Goal: Information Seeking & Learning: Compare options

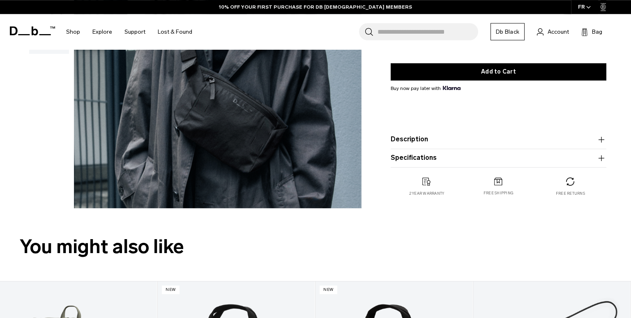
scroll to position [87, 0]
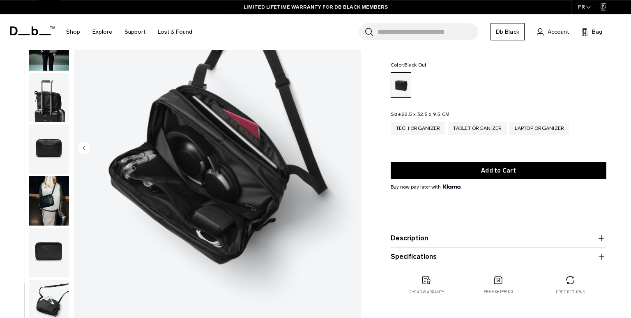
scroll to position [10, 0]
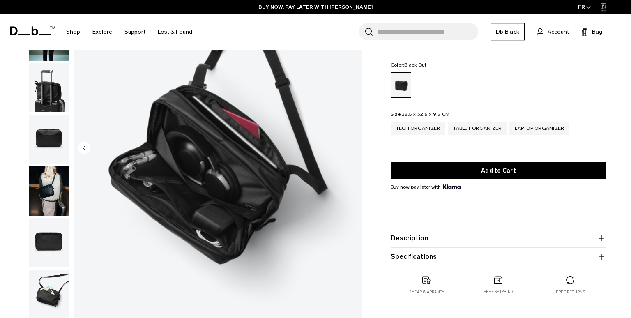
click at [55, 104] on img "button" at bounding box center [49, 87] width 40 height 49
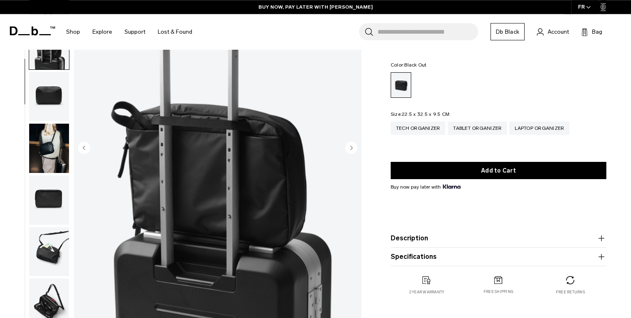
scroll to position [53, 0]
click at [56, 264] on img "button" at bounding box center [49, 251] width 40 height 49
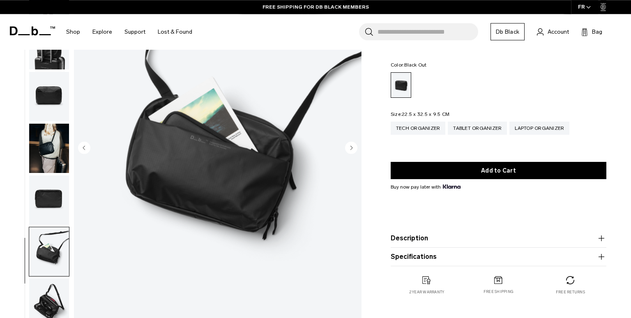
click at [48, 300] on img "button" at bounding box center [49, 303] width 40 height 49
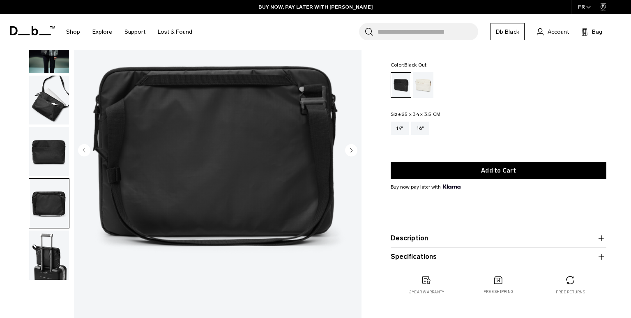
scroll to position [84, 0]
click at [53, 203] on img "button" at bounding box center [49, 203] width 40 height 49
click at [350, 149] on circle "Next slide" at bounding box center [351, 150] width 12 height 12
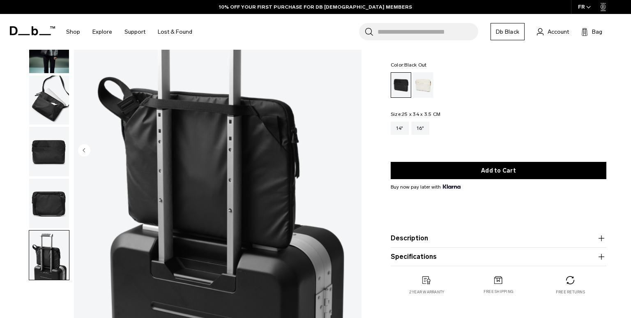
click at [350, 149] on img "6 / 6" at bounding box center [218, 151] width 288 height 359
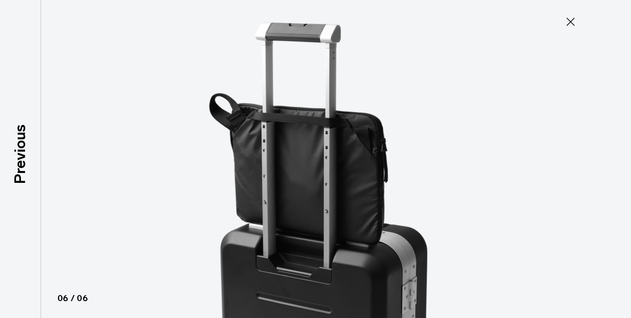
click at [572, 19] on icon at bounding box center [570, 21] width 13 height 13
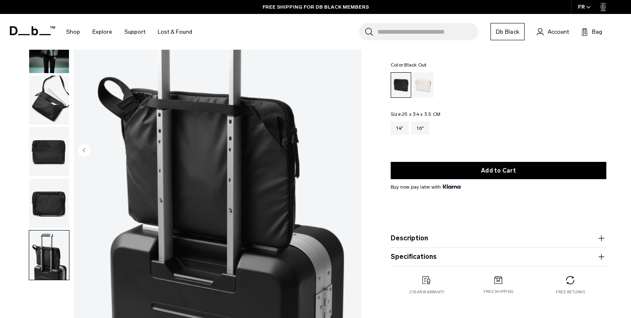
scroll to position [0, 0]
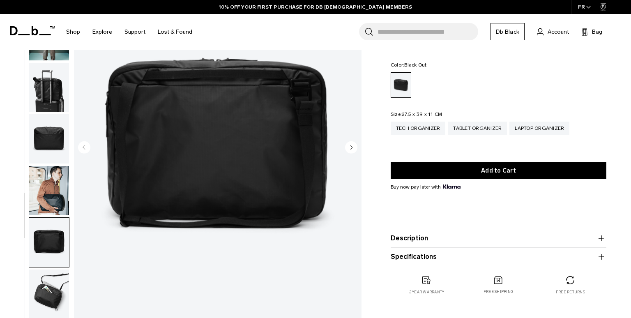
scroll to position [53, 0]
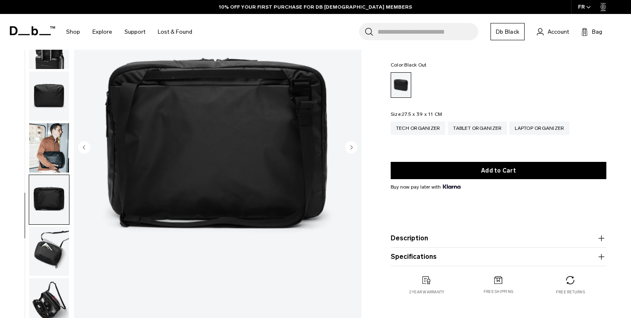
click at [57, 298] on img "button" at bounding box center [49, 302] width 40 height 49
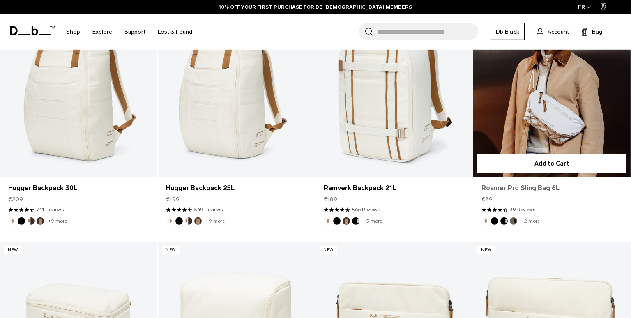
scroll to position [304, 0]
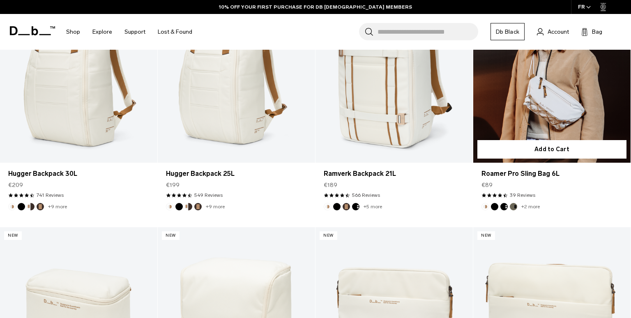
click at [496, 208] on button "Black Out" at bounding box center [494, 206] width 7 height 7
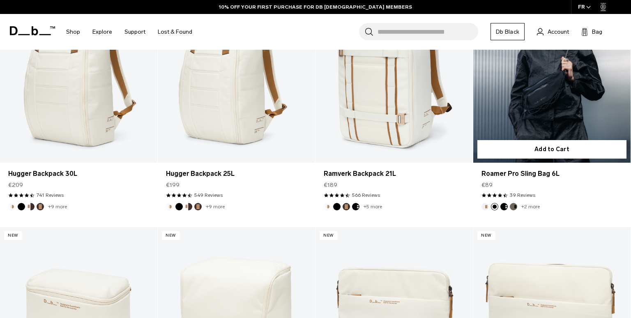
click at [500, 207] on ul "+2 more" at bounding box center [511, 206] width 58 height 7
click at [502, 206] on button "Charcoal Grey" at bounding box center [503, 206] width 7 height 7
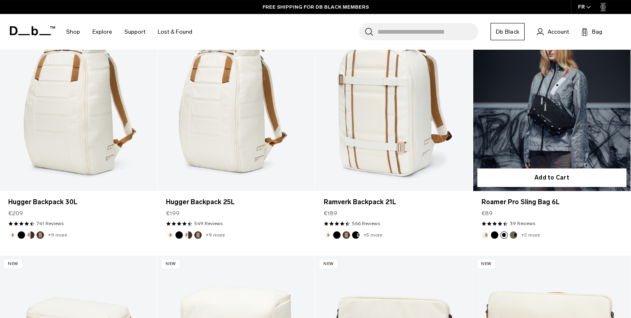
scroll to position [260, 0]
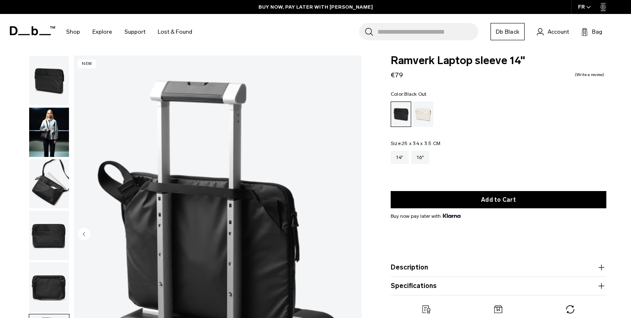
scroll to position [42, 0]
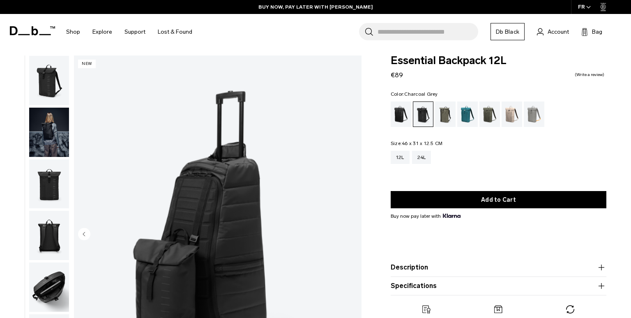
scroll to position [84, 0]
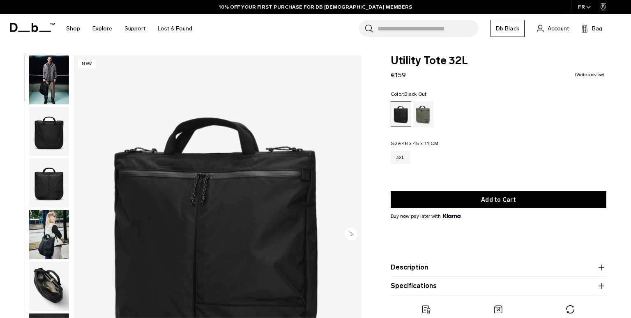
scroll to position [173, 0]
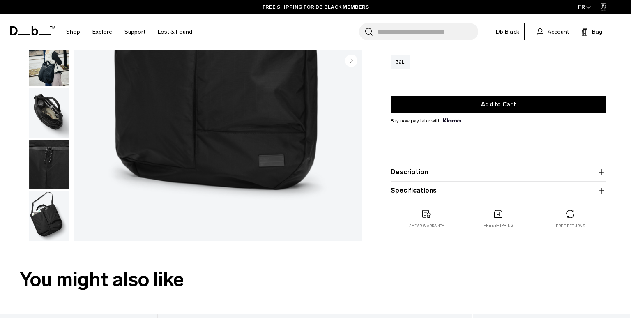
click at [53, 118] on img "button" at bounding box center [49, 112] width 40 height 49
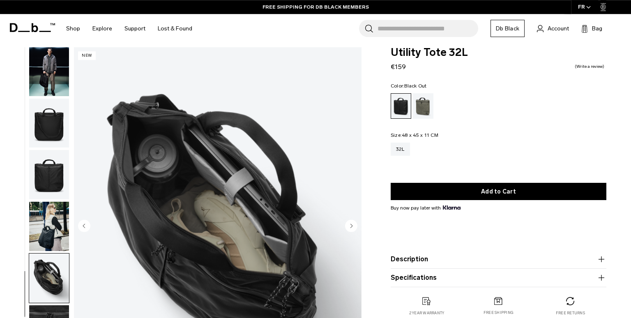
scroll to position [0, 0]
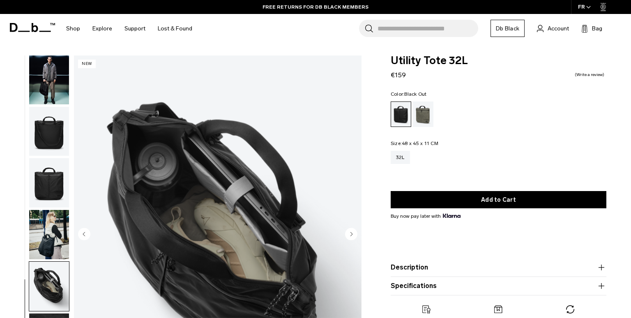
click at [56, 242] on img "button" at bounding box center [49, 234] width 40 height 49
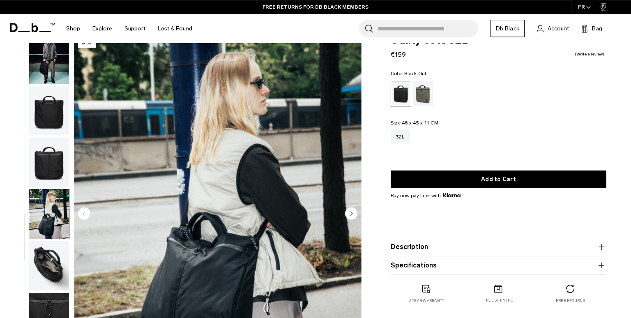
scroll to position [130, 0]
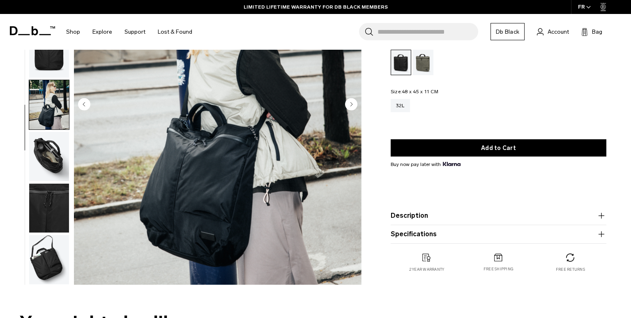
click at [39, 262] on img "button" at bounding box center [49, 259] width 40 height 49
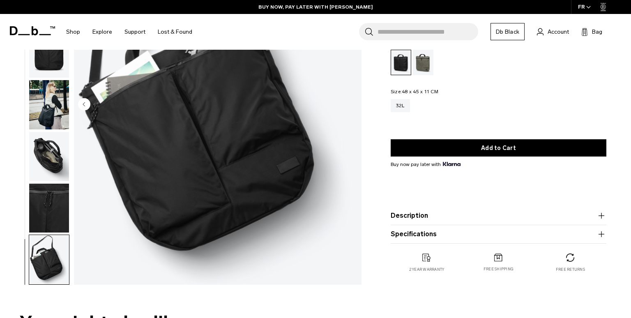
scroll to position [0, 0]
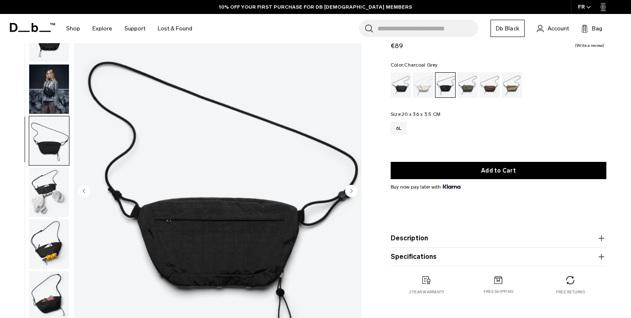
click at [44, 196] on img "button" at bounding box center [49, 192] width 40 height 49
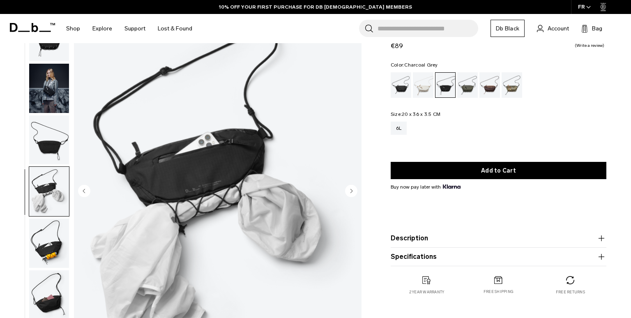
click at [47, 241] on img "button" at bounding box center [49, 243] width 40 height 49
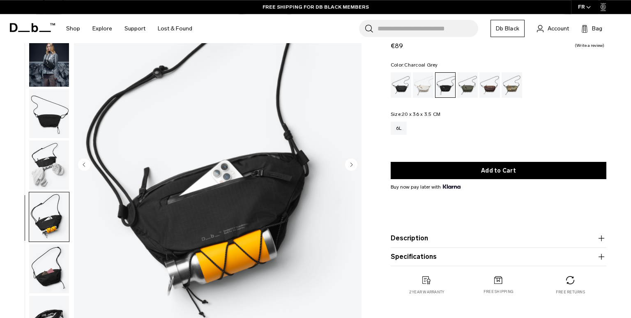
scroll to position [87, 0]
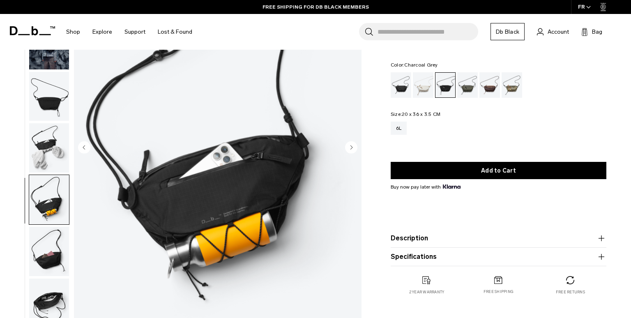
click at [48, 255] on img "button" at bounding box center [49, 251] width 40 height 49
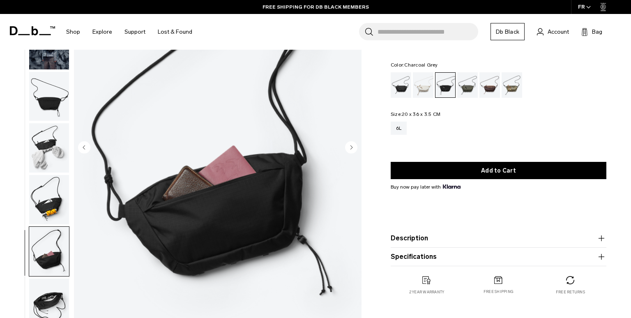
click at [51, 311] on img "button" at bounding box center [49, 303] width 40 height 49
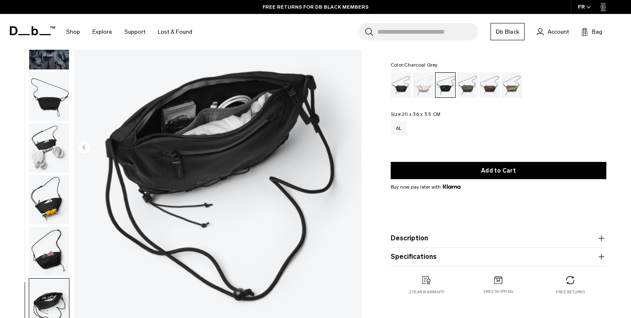
drag, startPoint x: 584, startPoint y: 134, endPoint x: 566, endPoint y: 9, distance: 126.2
click at [584, 134] on div "6L" at bounding box center [499, 128] width 216 height 13
